Goal: Transaction & Acquisition: Book appointment/travel/reservation

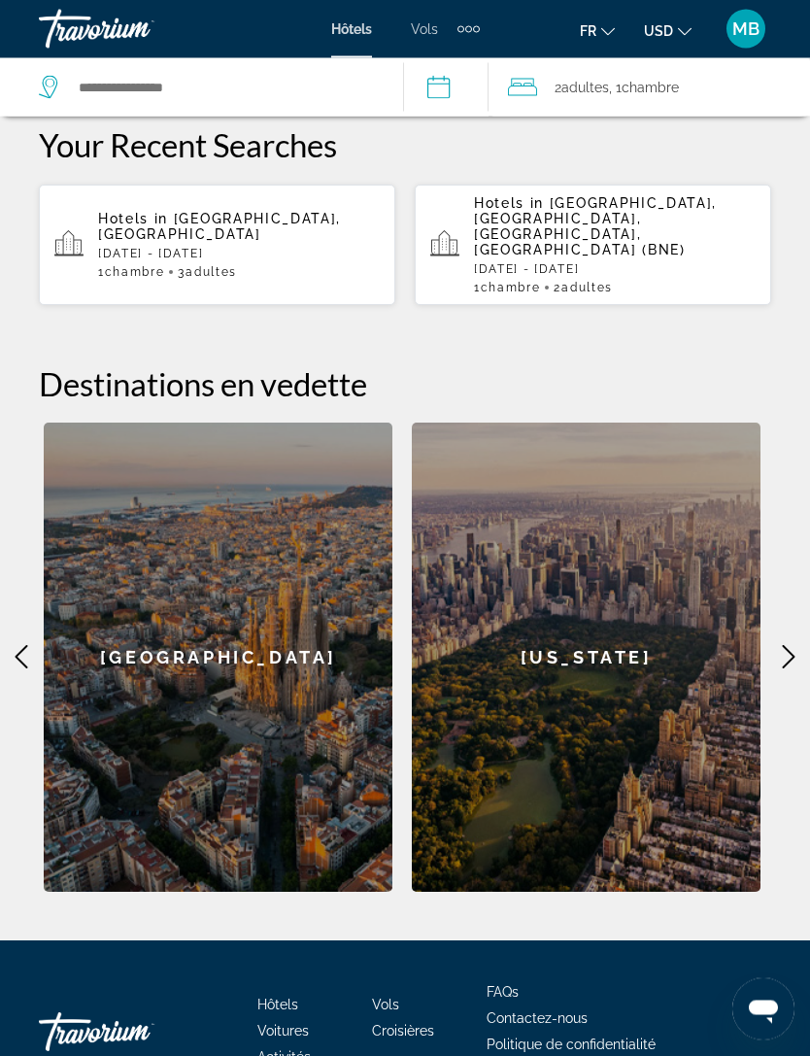
scroll to position [664, 0]
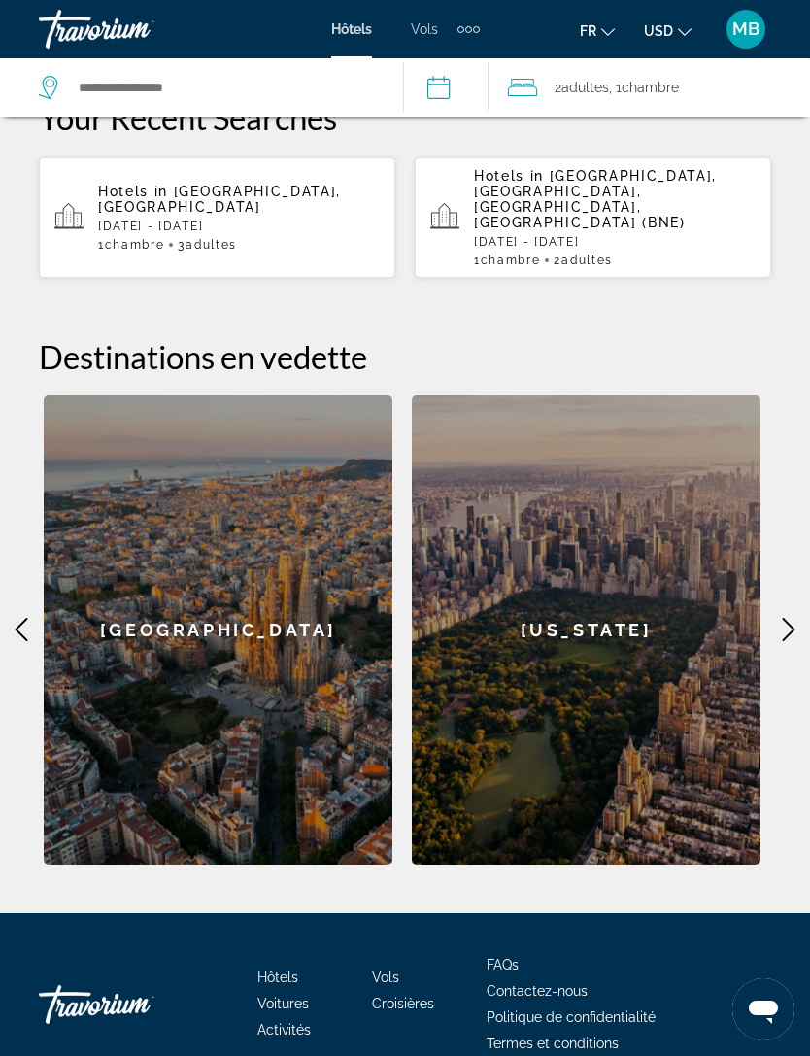
click at [761, 594] on div "[US_STATE]" at bounding box center [586, 629] width 349 height 469
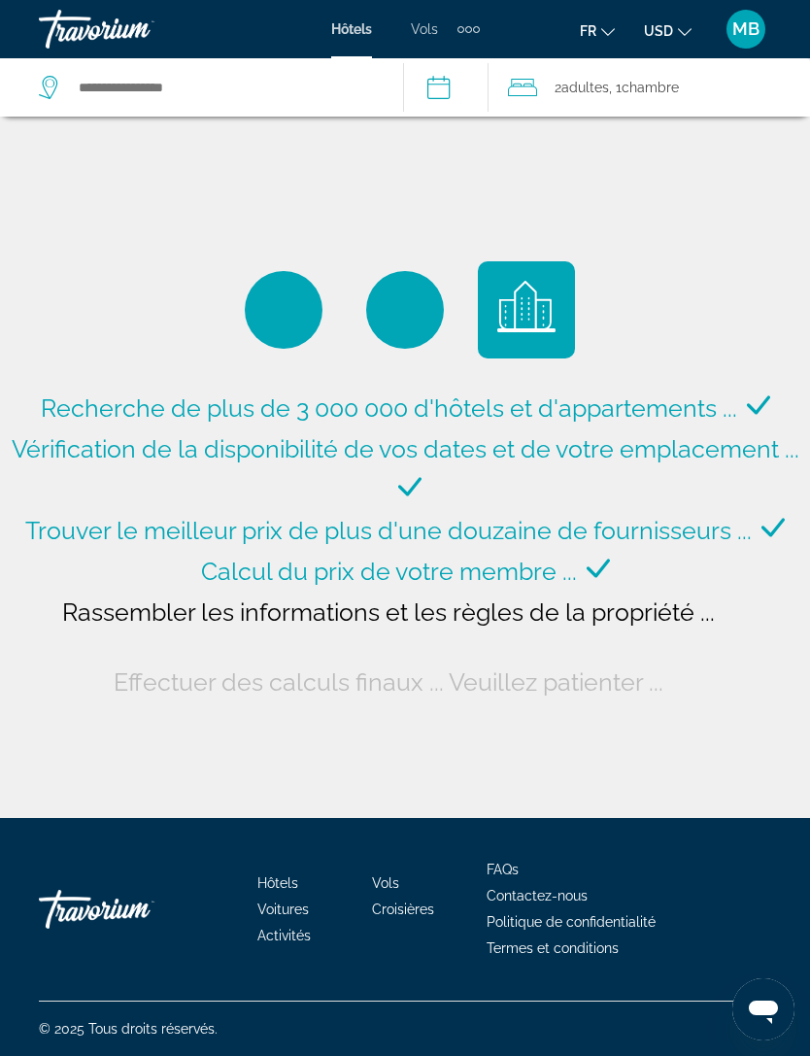
click at [359, 33] on span "Hôtels" at bounding box center [351, 29] width 41 height 16
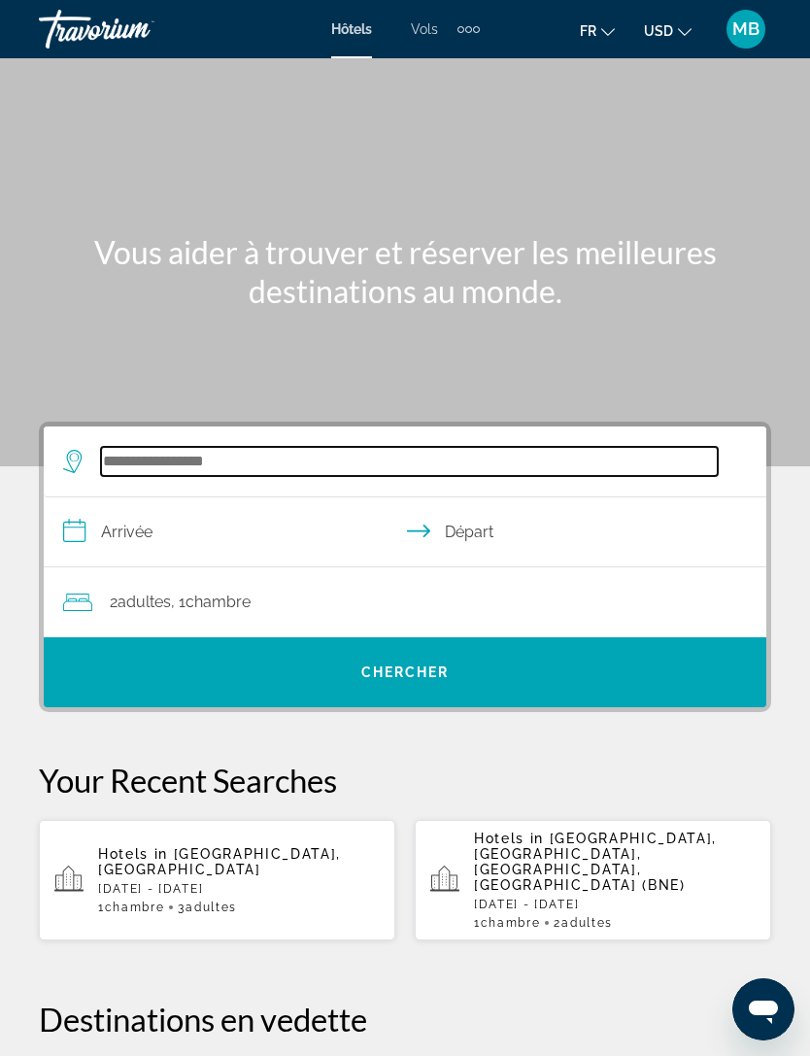
click at [535, 447] on input "Search hotel destination" at bounding box center [409, 461] width 617 height 29
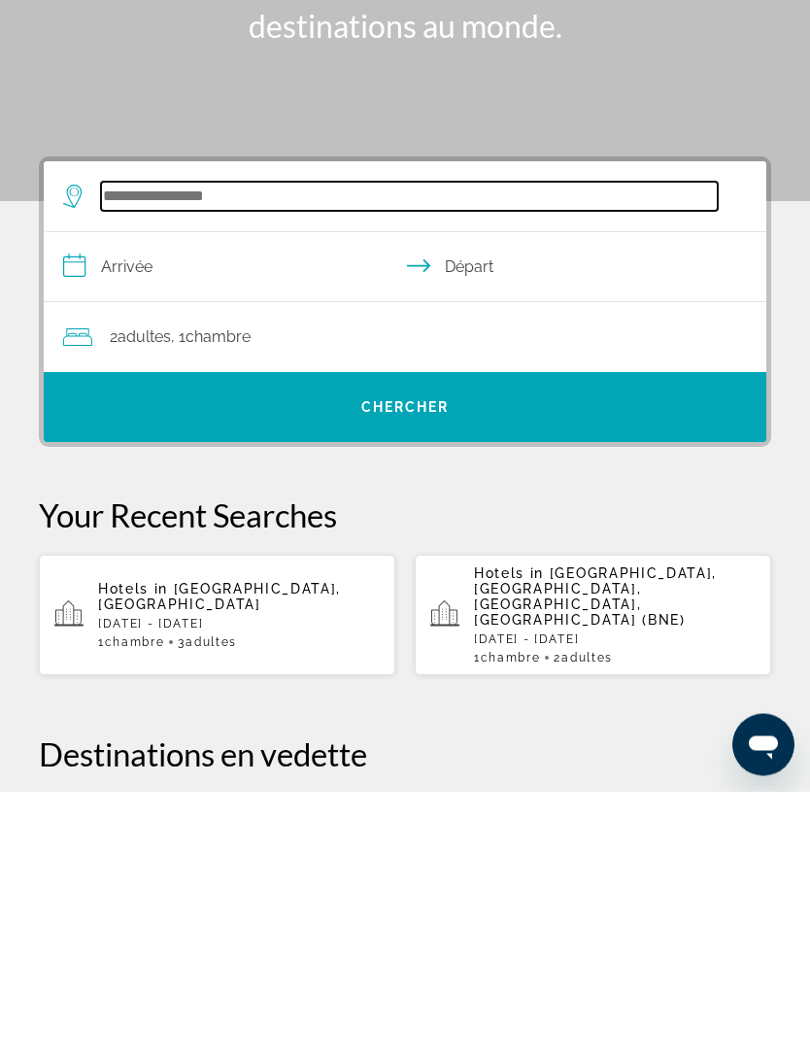
scroll to position [28, 0]
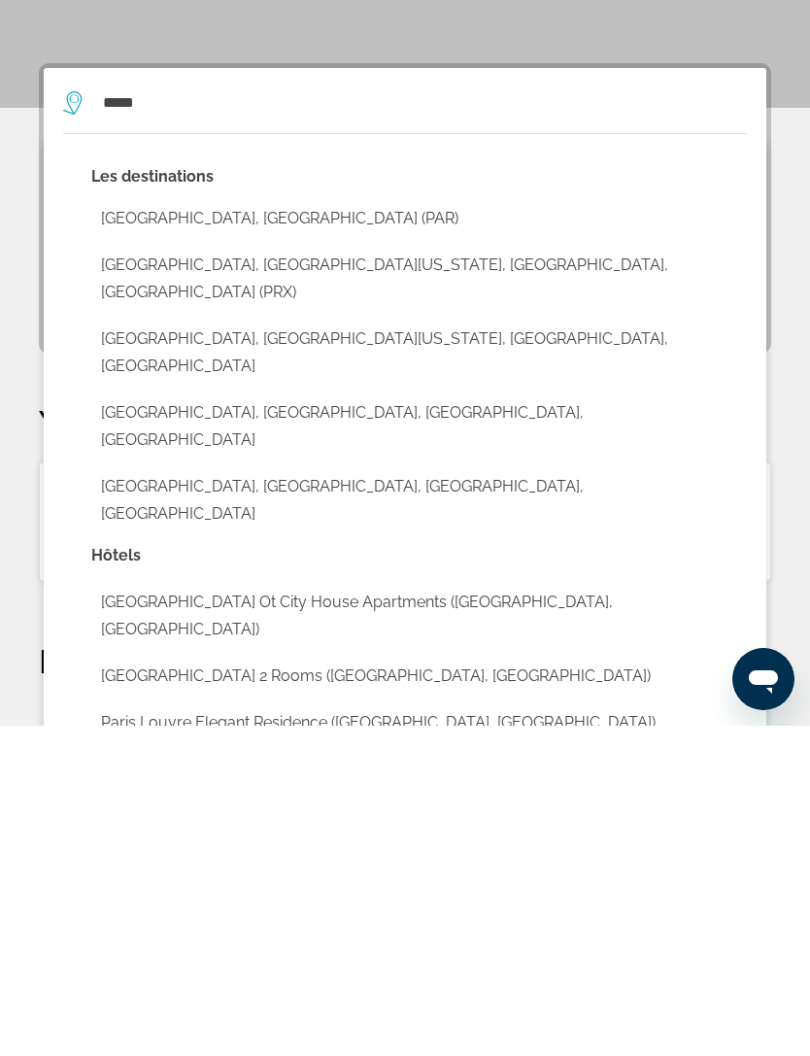
click at [543, 531] on button "[GEOGRAPHIC_DATA], [GEOGRAPHIC_DATA] (PAR)" at bounding box center [419, 549] width 656 height 37
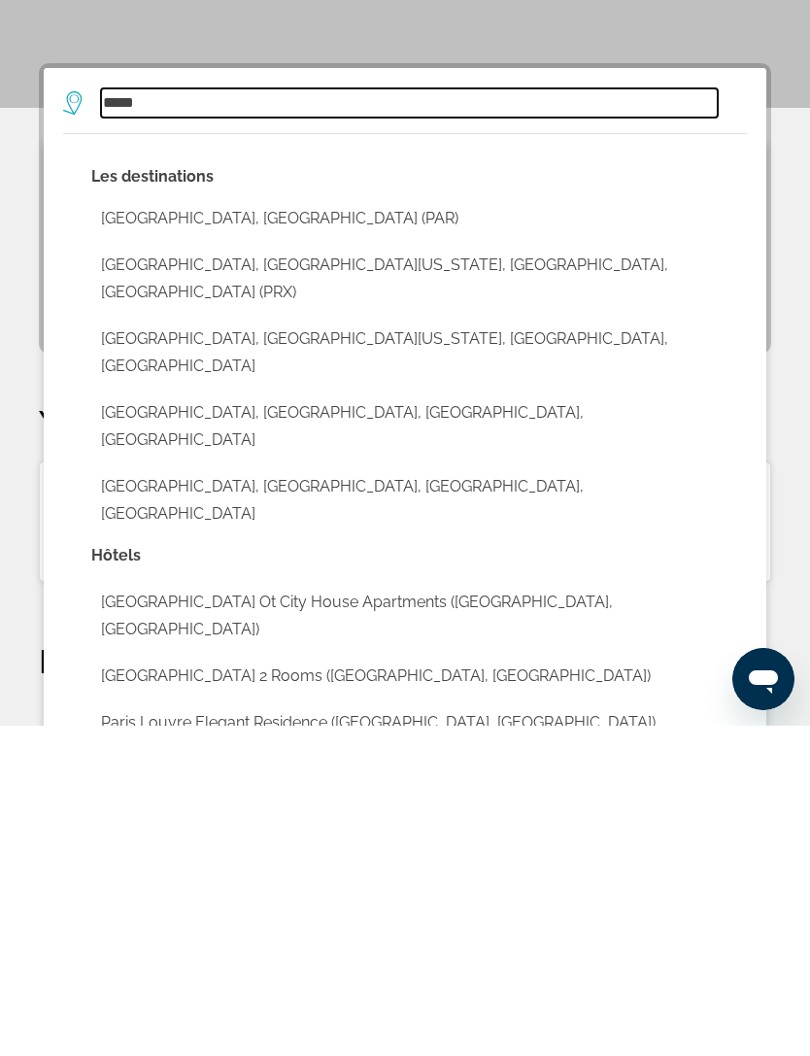
type input "**********"
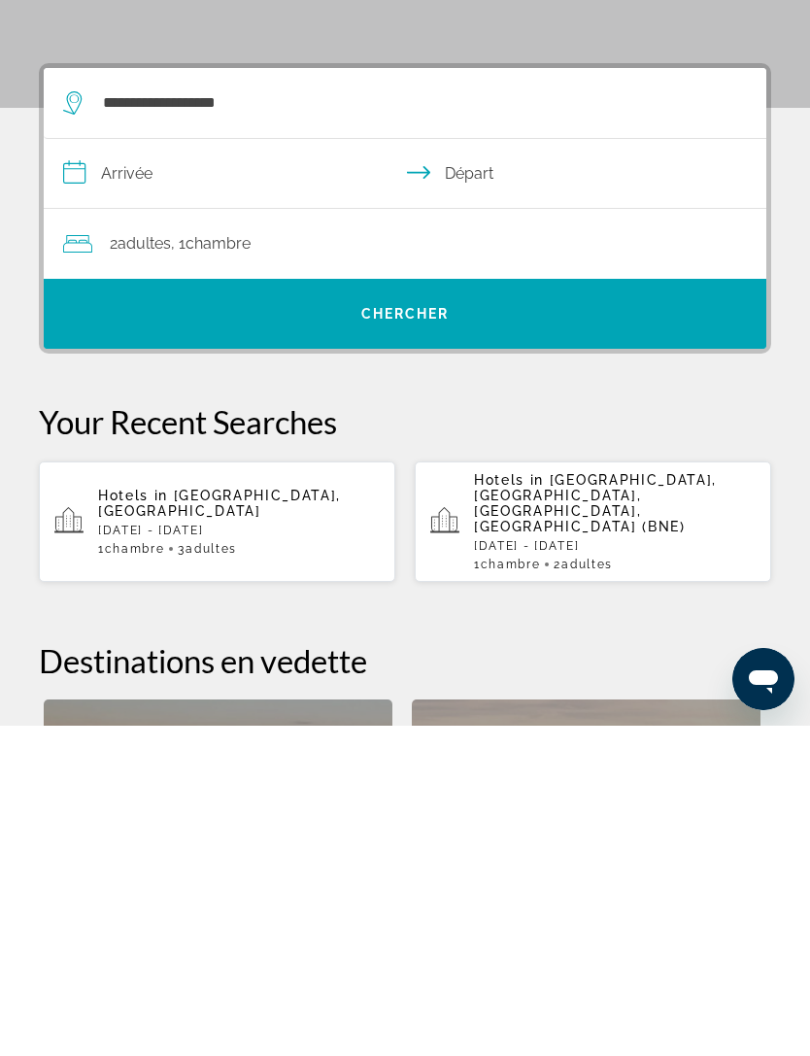
click at [273, 469] on input "**********" at bounding box center [409, 506] width 731 height 75
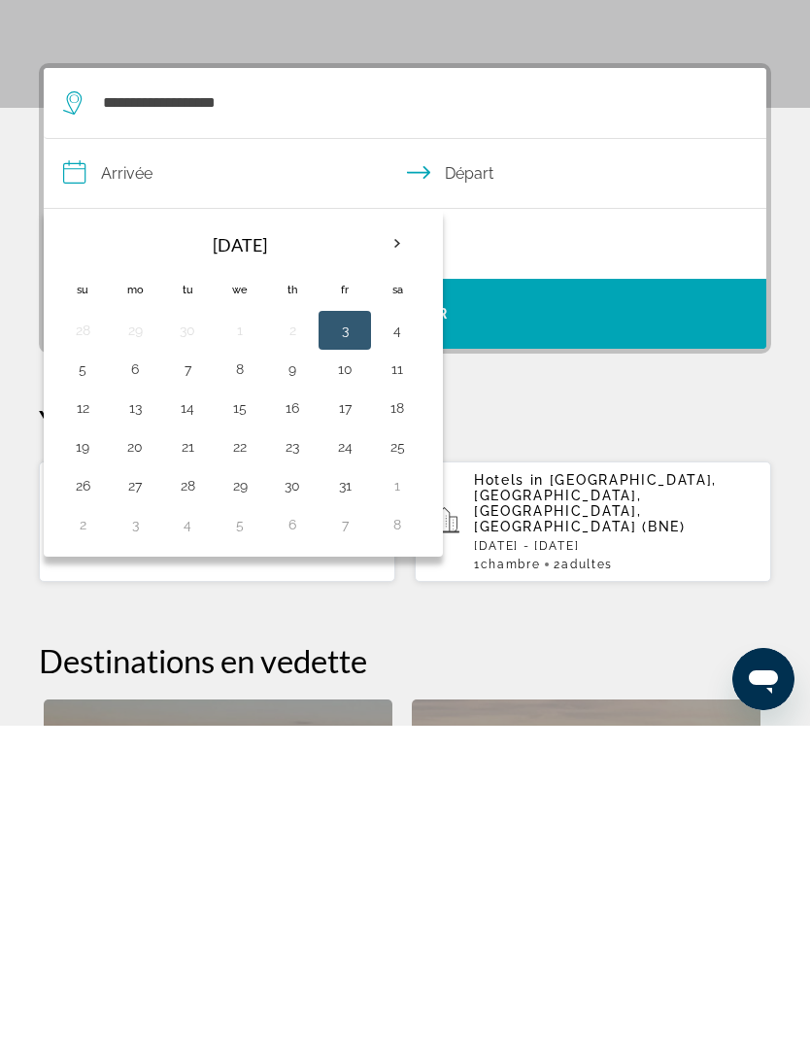
scroll to position [359, 0]
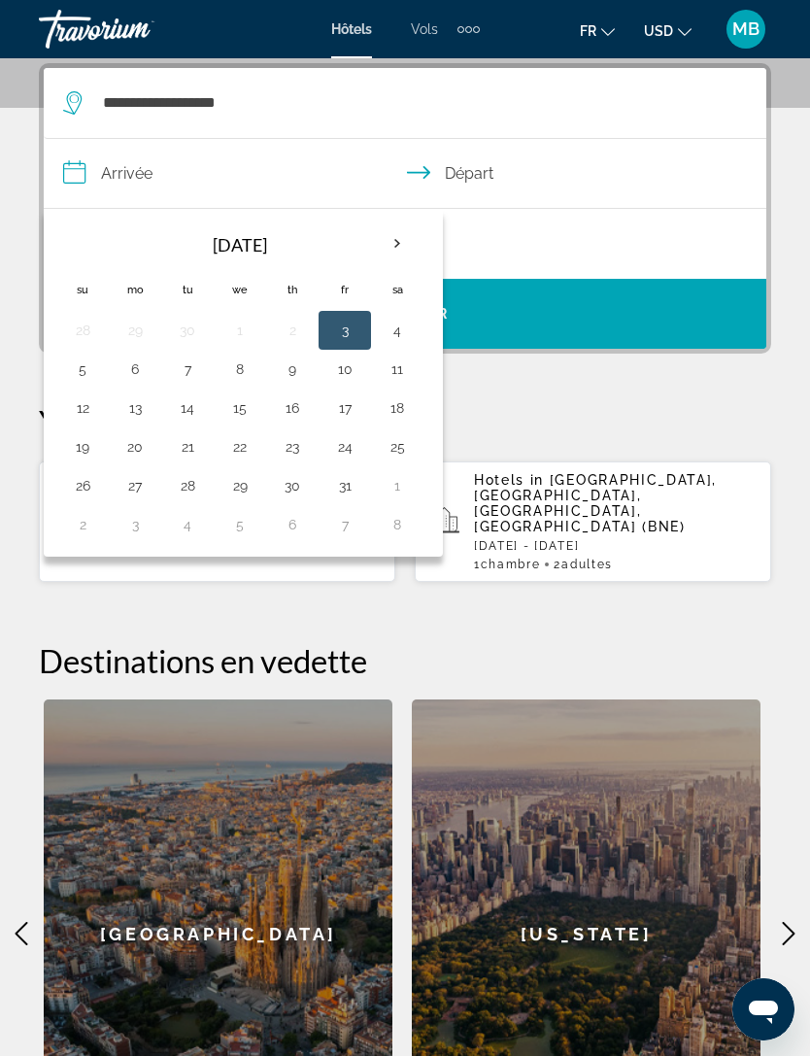
click at [358, 441] on button "24" at bounding box center [344, 446] width 31 height 27
click at [404, 444] on button "25" at bounding box center [397, 446] width 31 height 27
type input "**********"
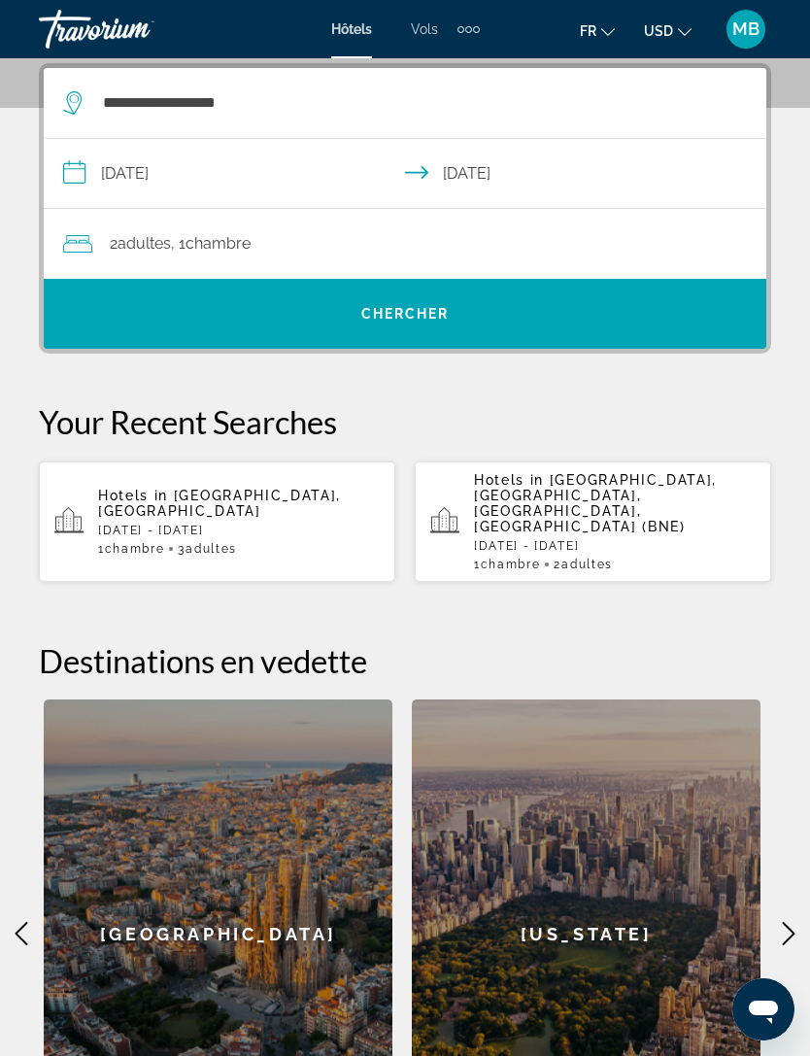
click at [506, 299] on span "Search" at bounding box center [405, 314] width 723 height 47
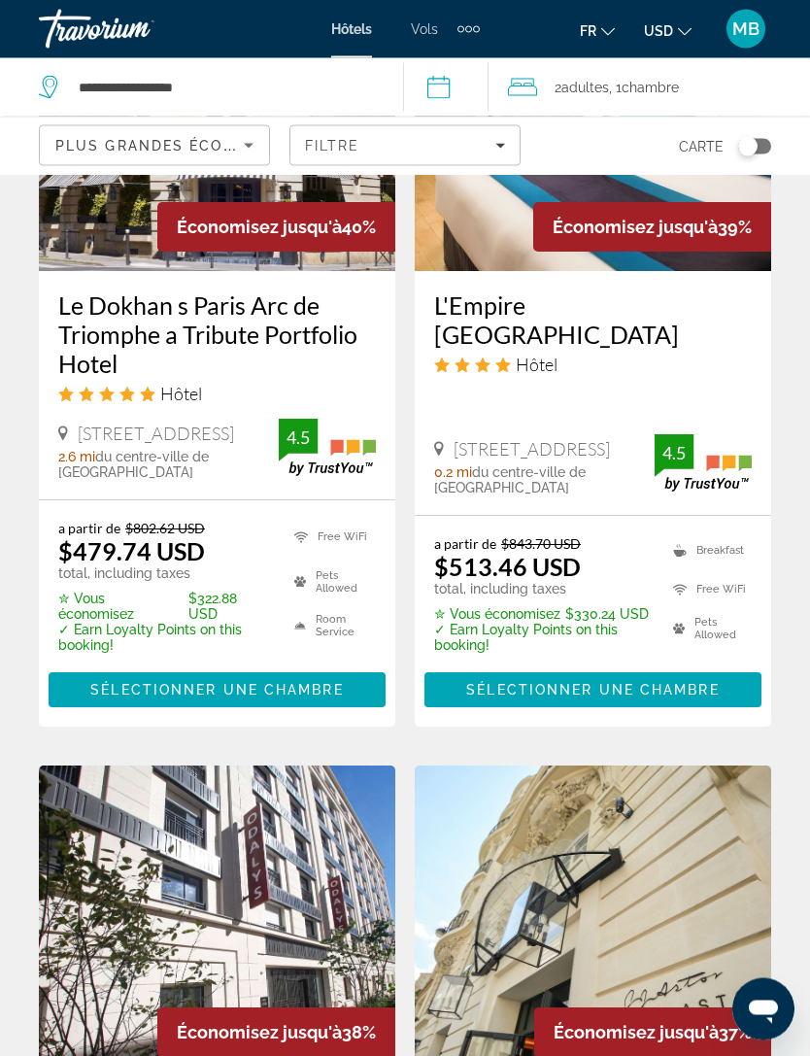
scroll to position [3412, 0]
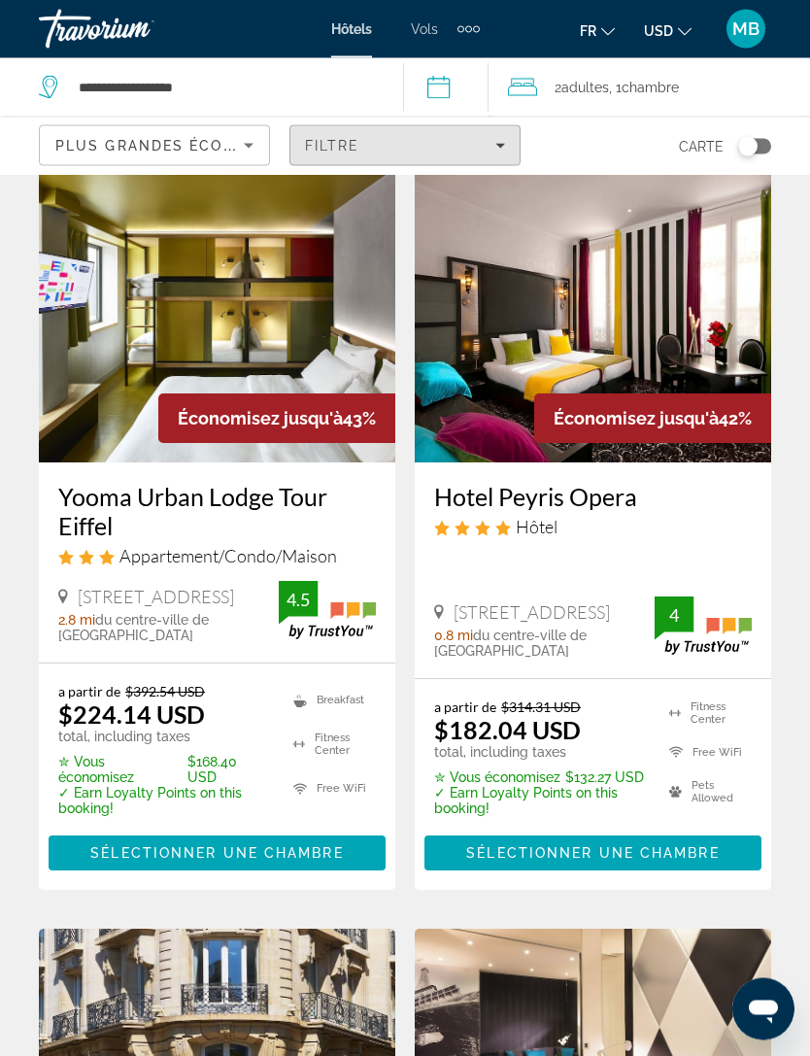
click at [351, 138] on span "Filtre" at bounding box center [332, 146] width 55 height 16
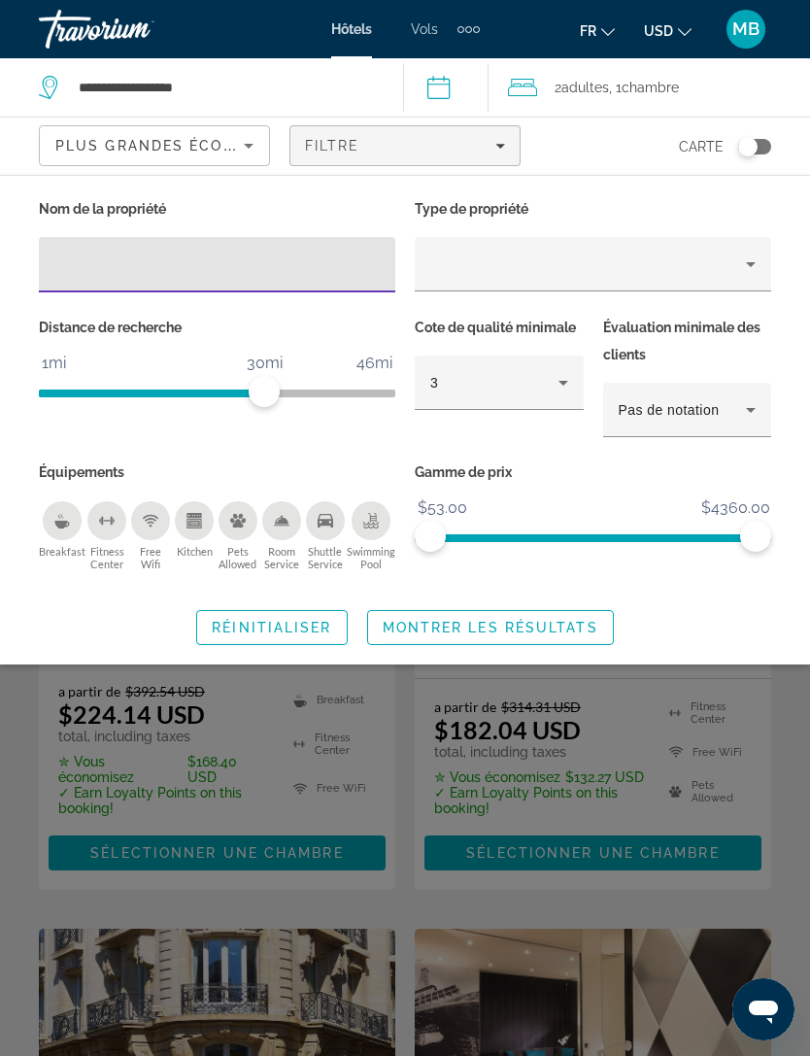
scroll to position [2434, 0]
click at [558, 405] on div "3" at bounding box center [499, 383] width 138 height 54
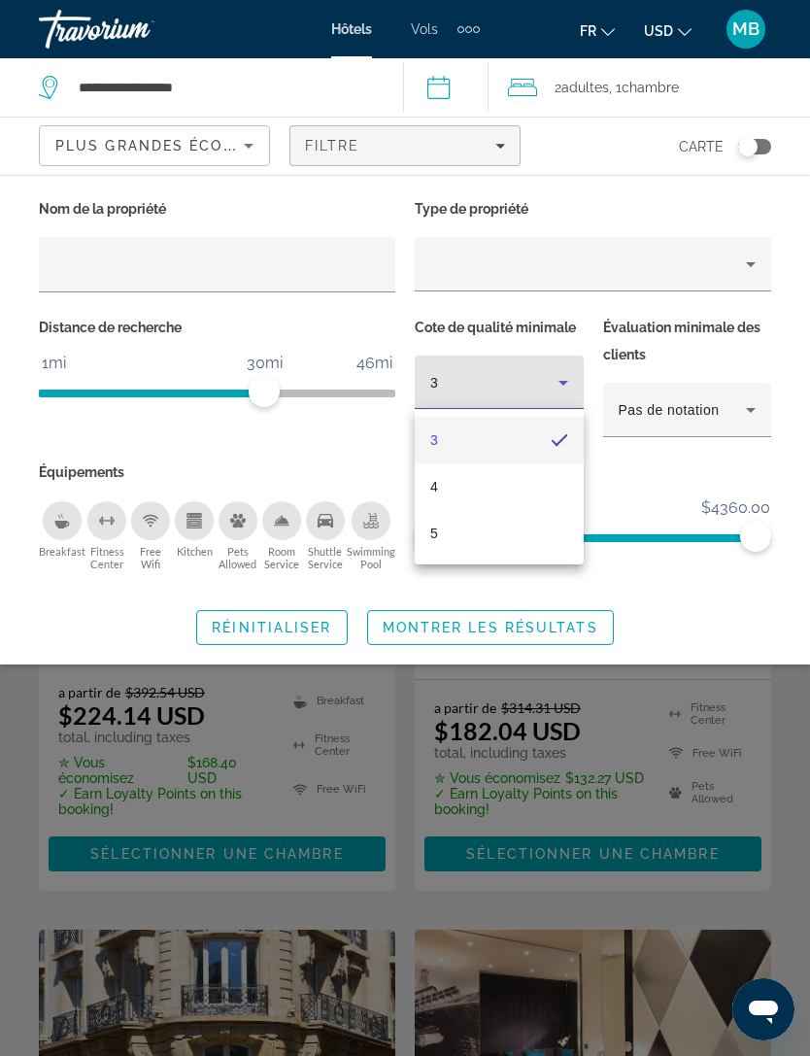
scroll to position [2435, 0]
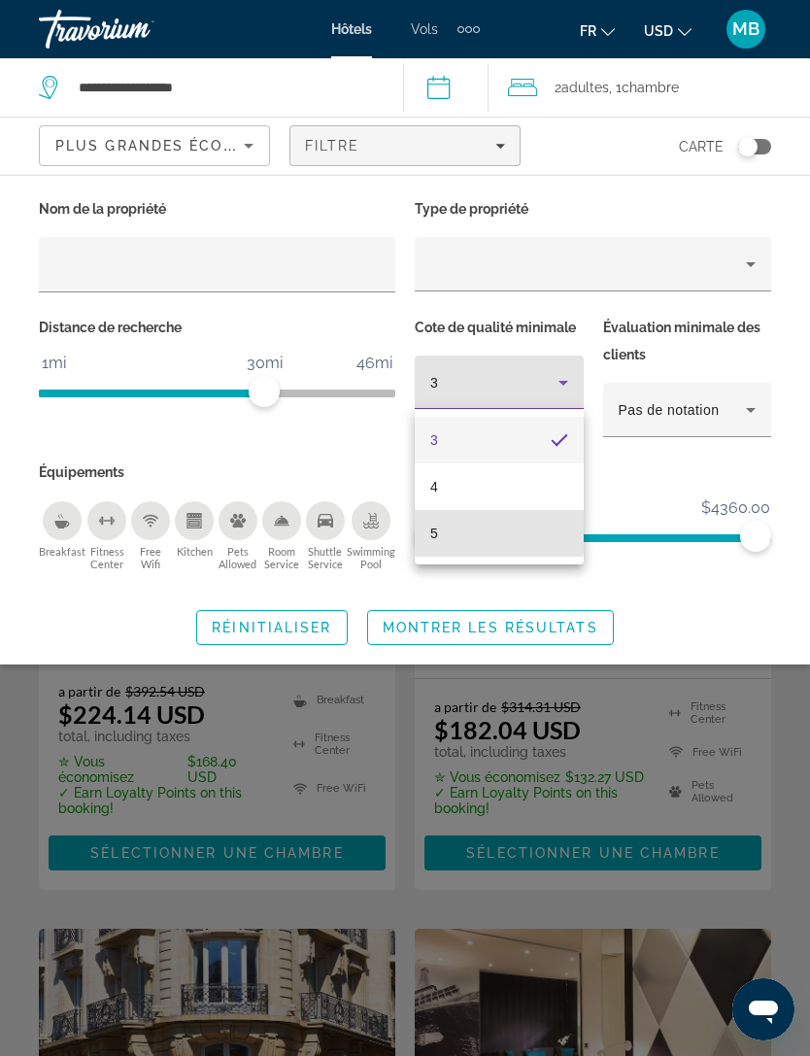
click at [449, 530] on mat-option "5" at bounding box center [499, 533] width 169 height 47
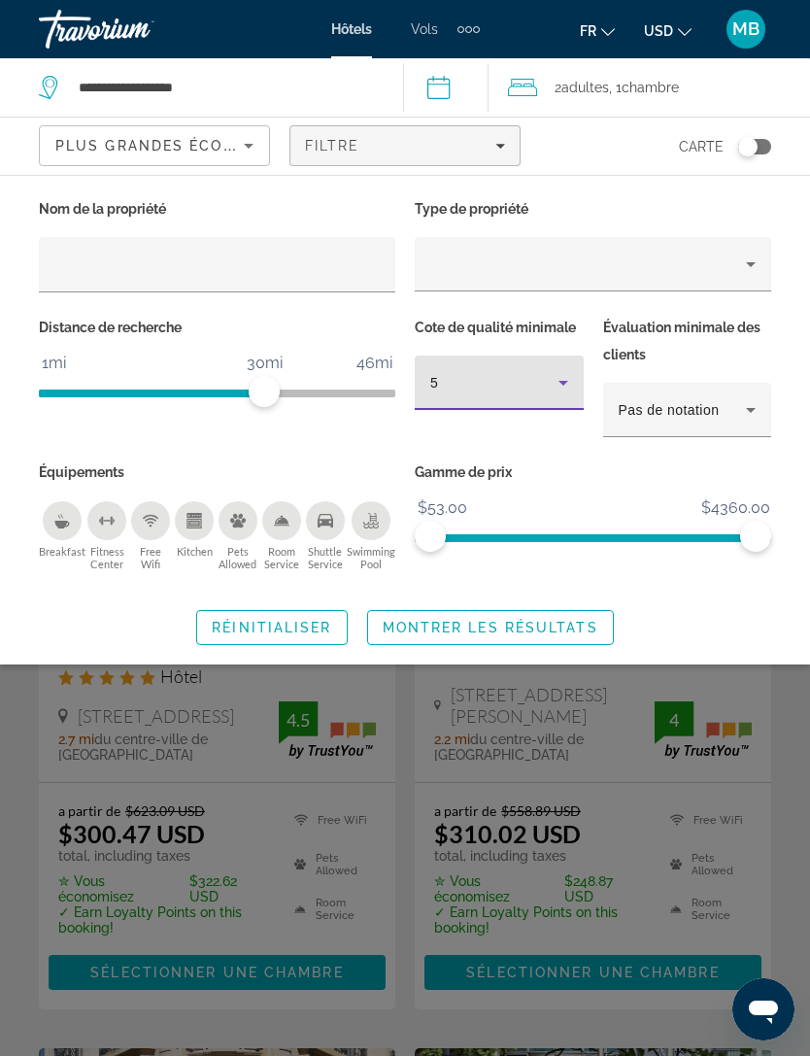
click at [264, 740] on div "Search widget" at bounding box center [405, 674] width 810 height 765
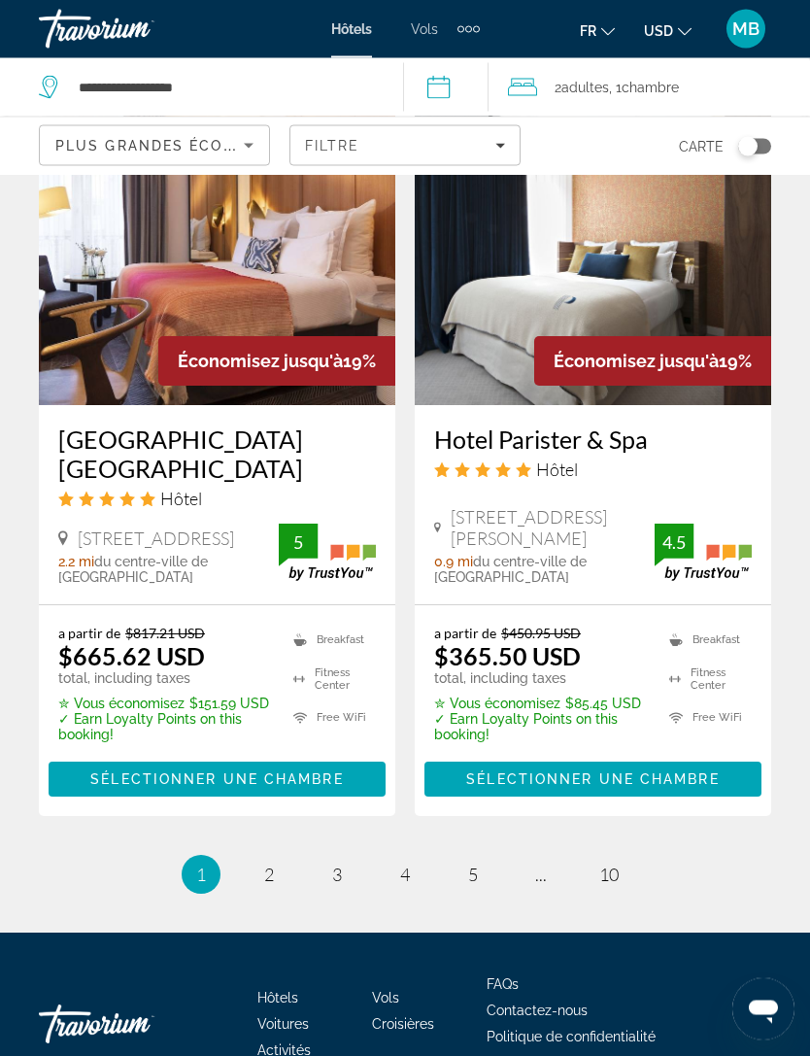
scroll to position [4137, 0]
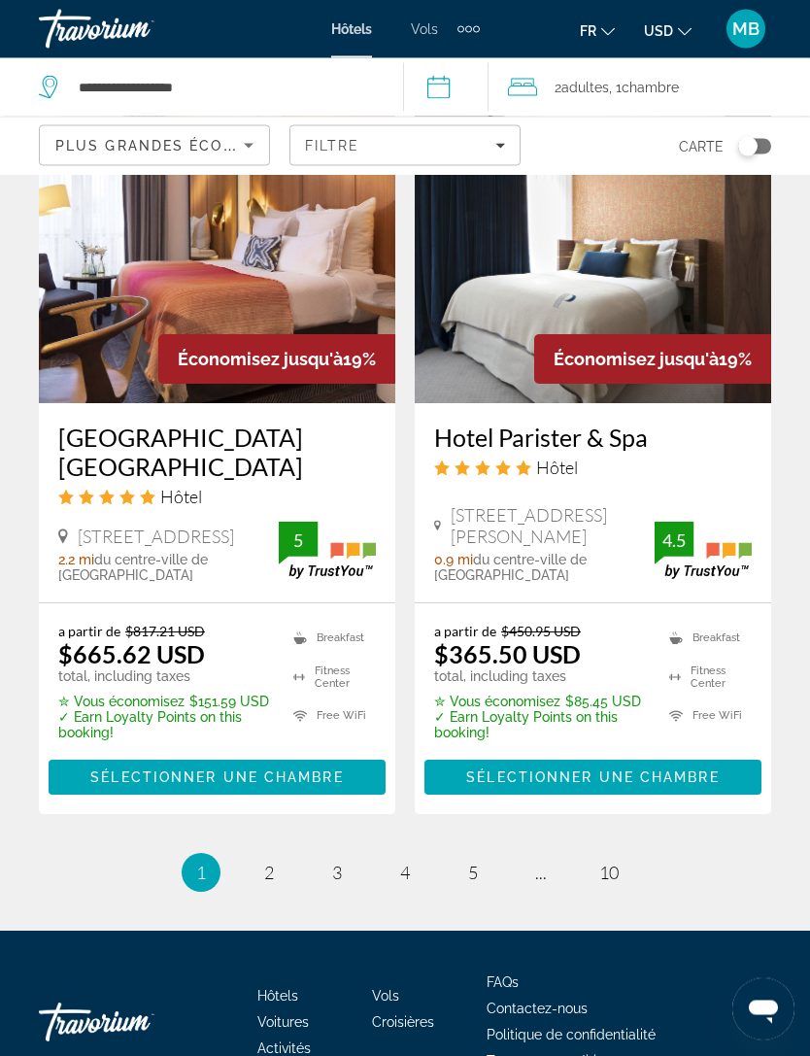
click at [221, 139] on span "Plus grandes économies" at bounding box center [171, 146] width 232 height 16
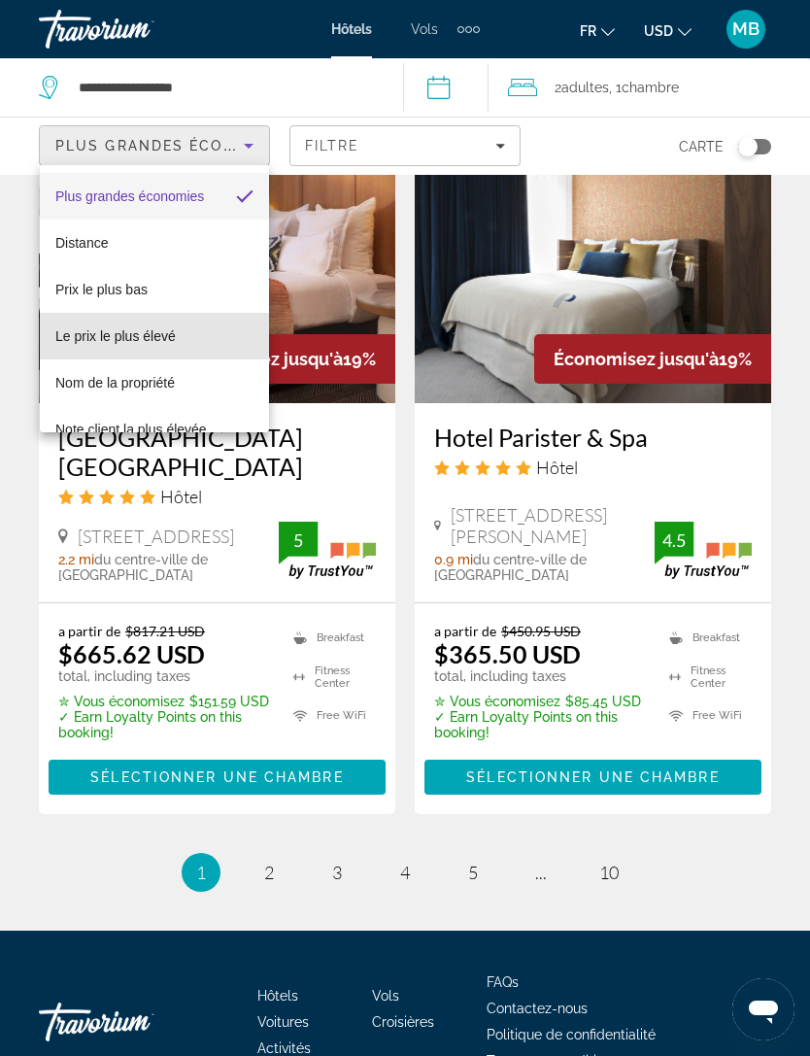
scroll to position [0, 0]
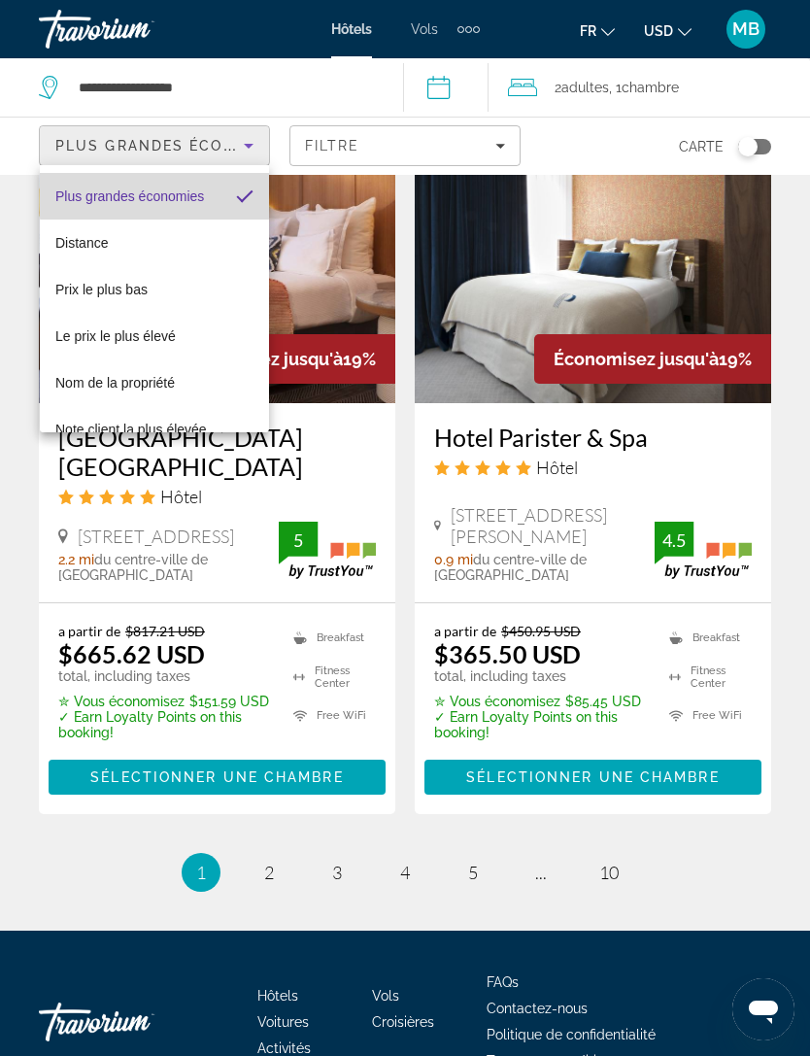
click at [210, 194] on mat-option "Plus grandes économies" at bounding box center [154, 196] width 229 height 47
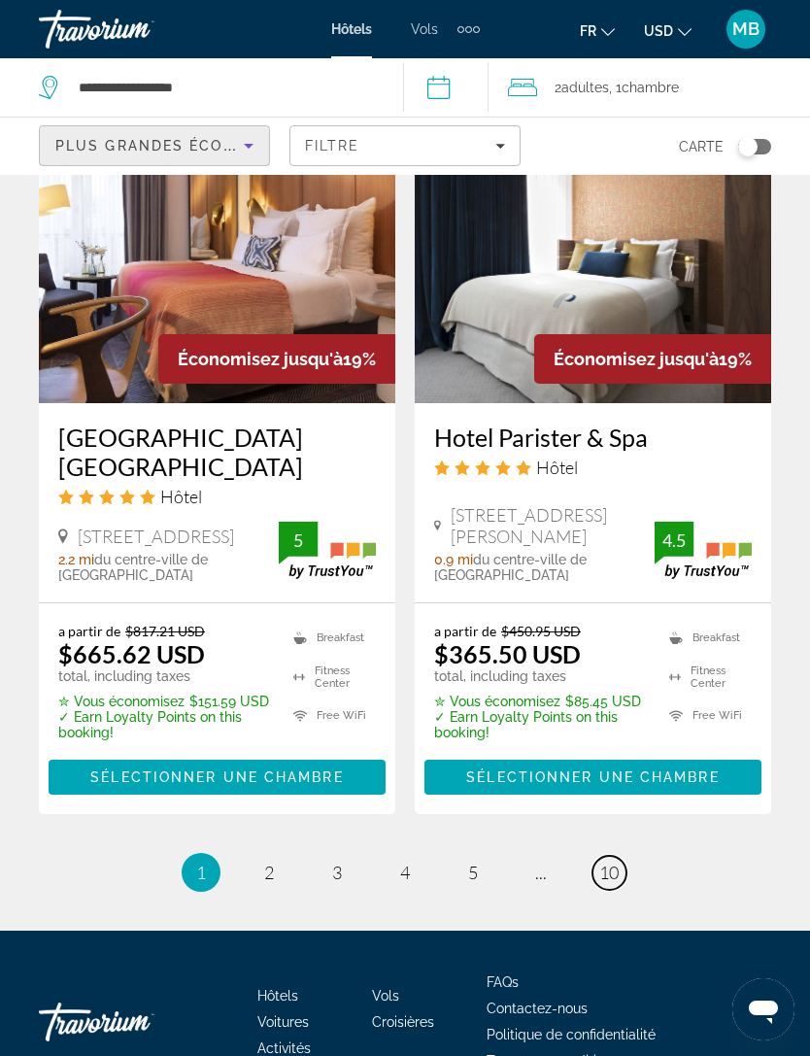
click at [598, 856] on link "page 10" at bounding box center [610, 873] width 34 height 34
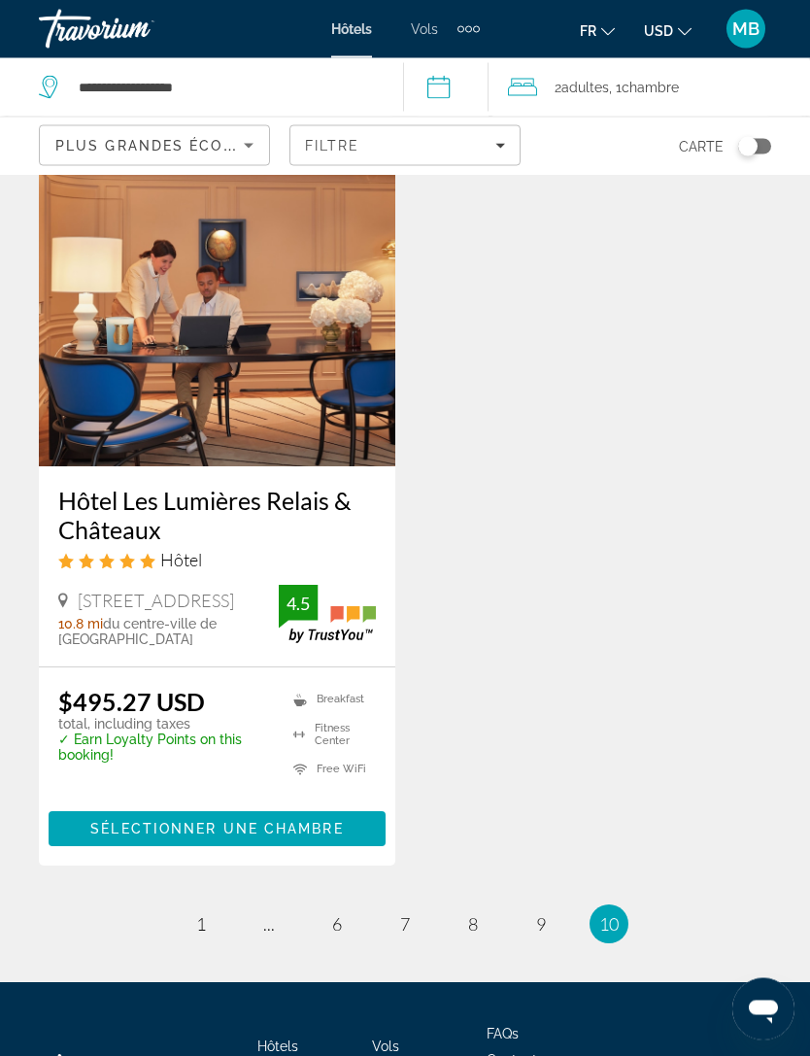
scroll to position [882, 0]
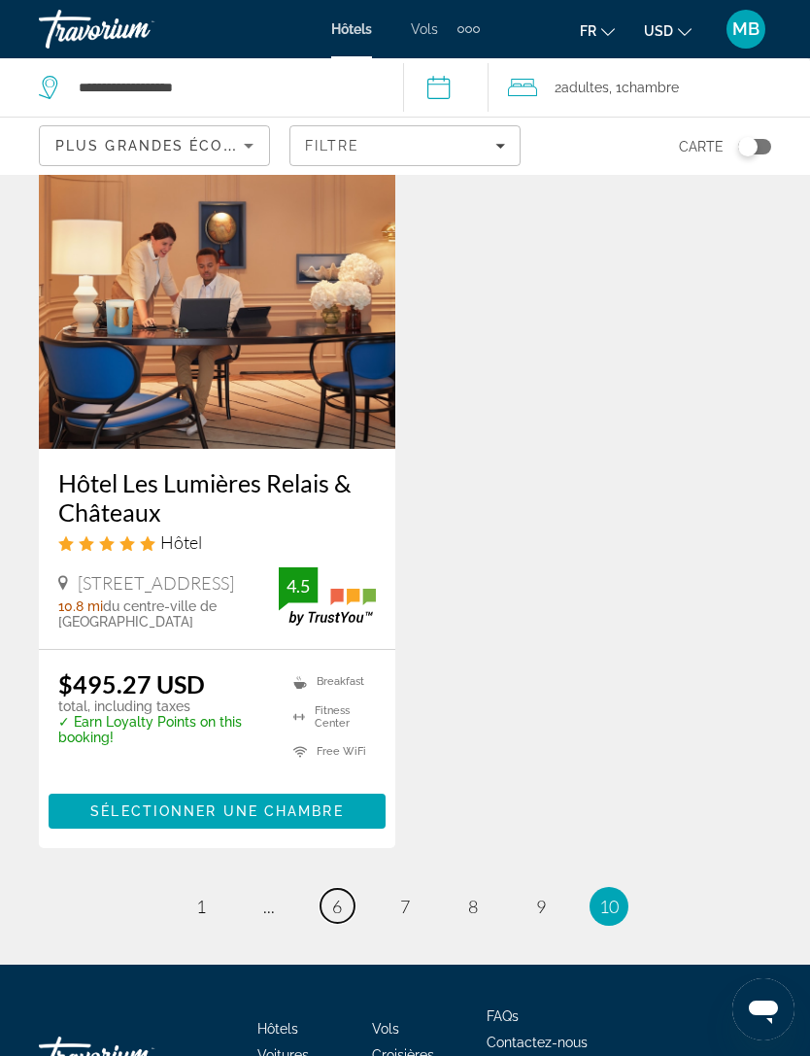
click at [334, 909] on span "6" at bounding box center [337, 906] width 10 height 21
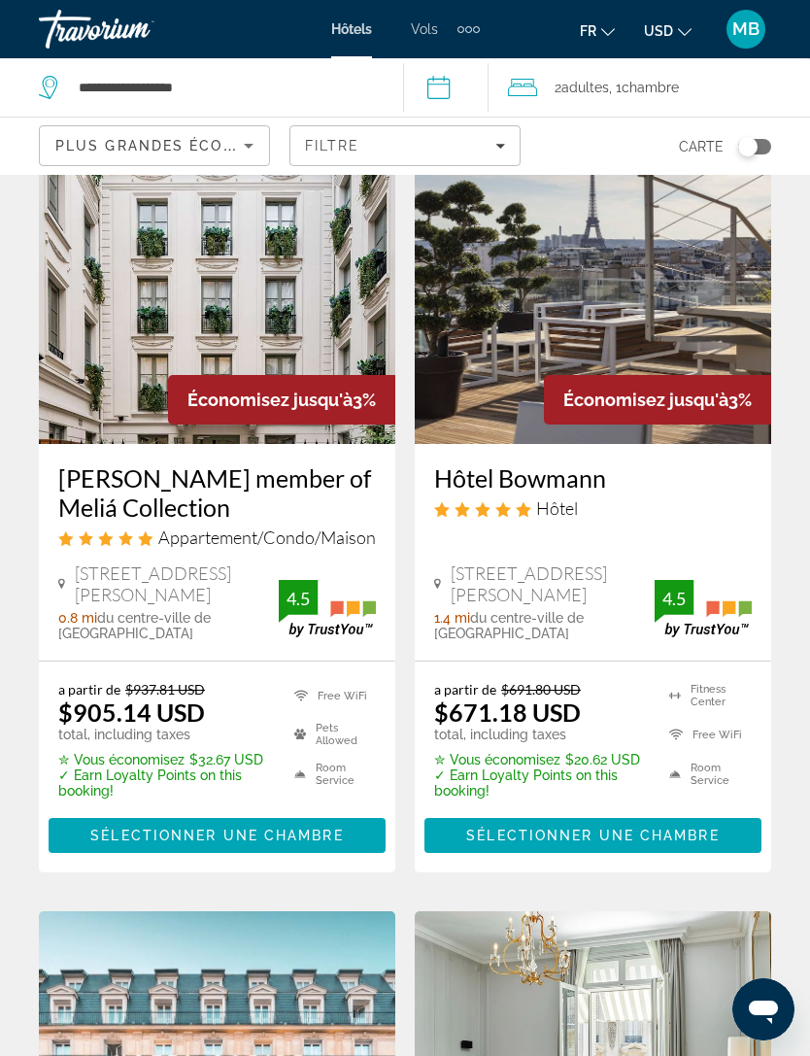
scroll to position [2462, 0]
